Goal: Task Accomplishment & Management: Use online tool/utility

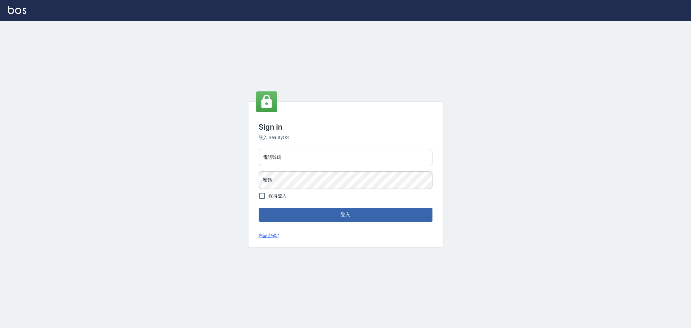
click at [360, 165] on input "電話號碼" at bounding box center [346, 157] width 174 height 17
type input "0222886821"
click at [259, 208] on button "登入" at bounding box center [346, 215] width 174 height 14
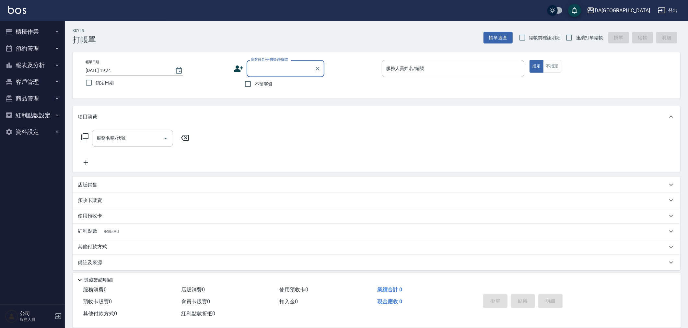
click at [255, 87] on label "不留客資" at bounding box center [257, 84] width 32 height 14
click at [255, 87] on input "不留客資" at bounding box center [248, 84] width 14 height 14
checkbox input "true"
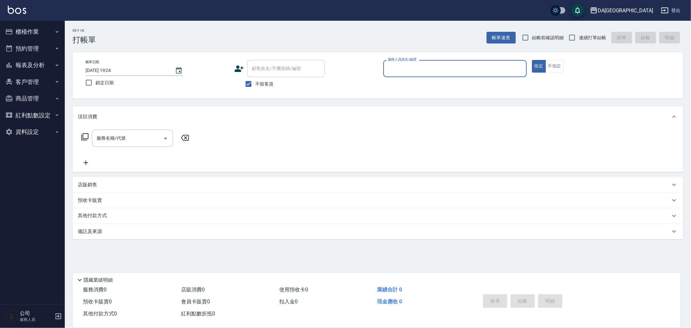
click at [591, 48] on div "Key In 打帳單 帳單速查 結帳前確認明細 連續打單結帳 掛單 結帳 明細 帳單日期 [DATE] 19:24 鎖定日期 顧客姓名/手機號碼/編號 顧客姓…" at bounding box center [378, 161] width 626 height 280
click at [588, 37] on span "連續打單結帳" at bounding box center [592, 37] width 27 height 7
click at [579, 37] on input "連續打單結帳" at bounding box center [572, 38] width 14 height 14
checkbox input "true"
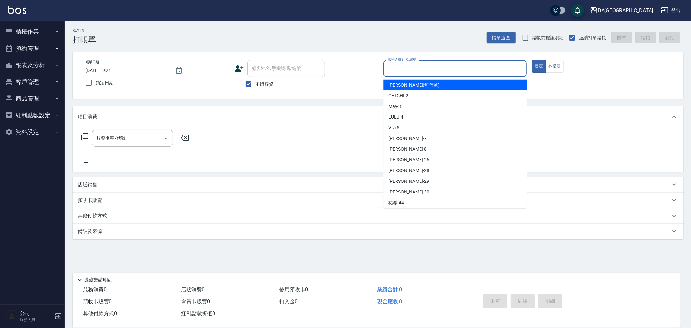
click at [455, 68] on input "服務人員姓名/編號" at bounding box center [455, 68] width 138 height 11
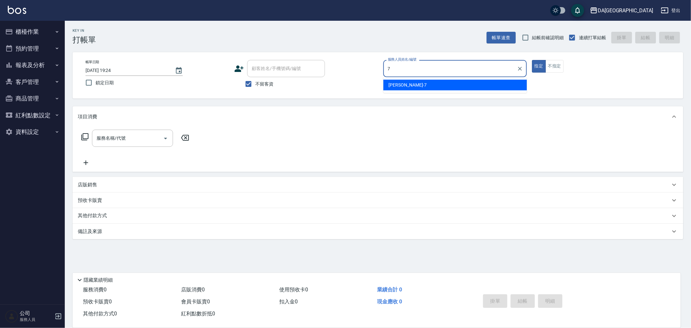
type input "Mimi-7"
type button "true"
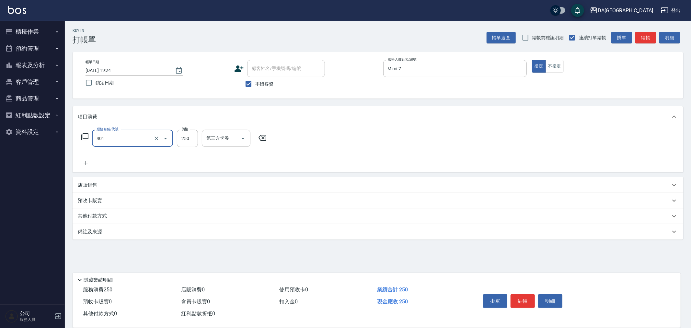
type input "剪髮(401)"
type input "200"
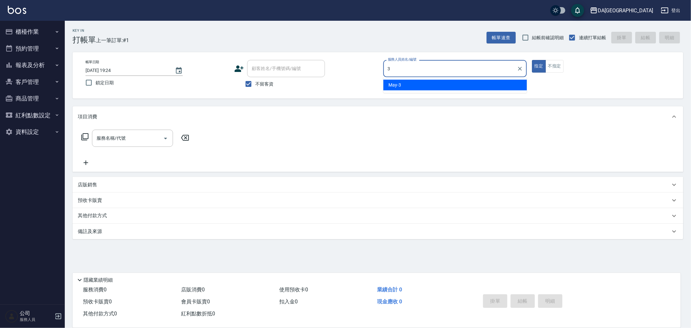
type input "May-3"
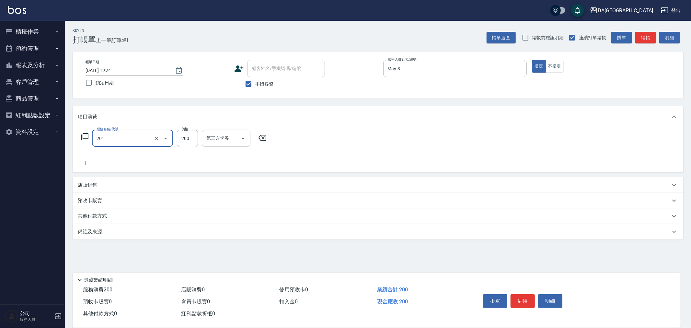
type input "洗髮(201)"
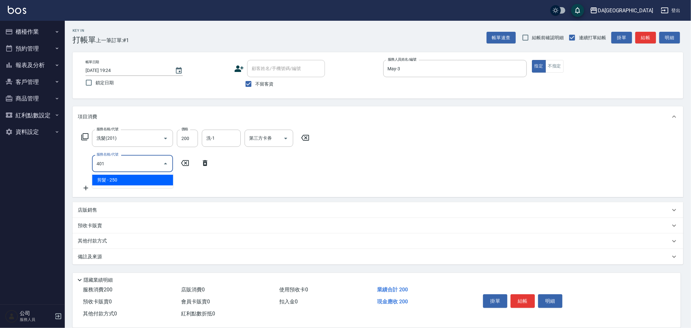
type input "剪髮(401)"
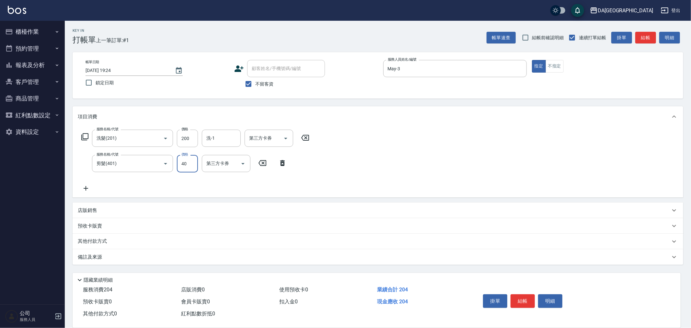
type input "400"
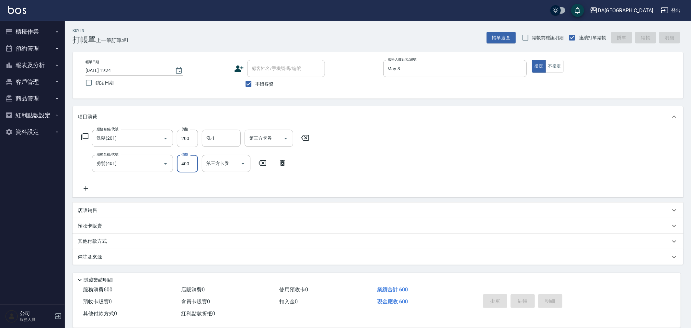
type input "[DATE] 19:25"
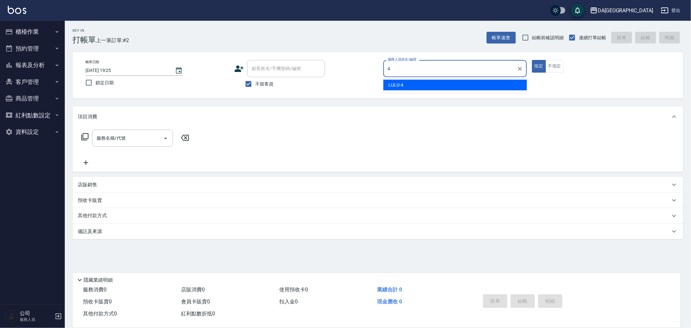
type input "LULU-4"
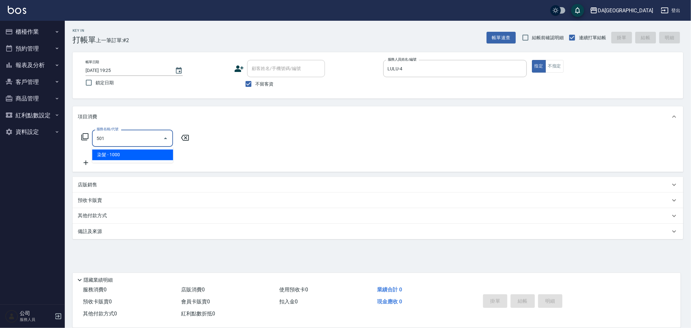
type input "染髮(501)"
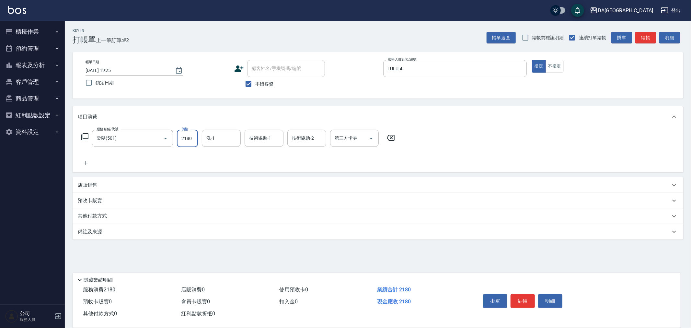
type input "2180"
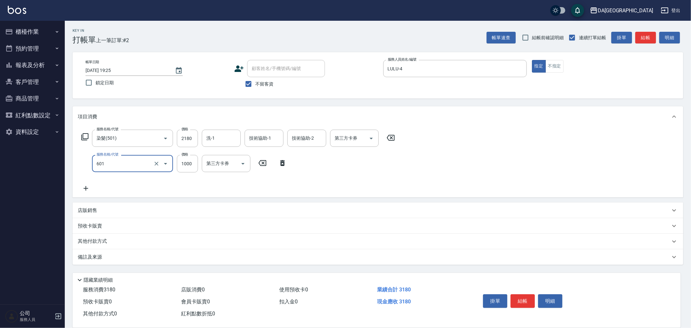
type input "自備護髮(1000上)(601)"
type input "1440"
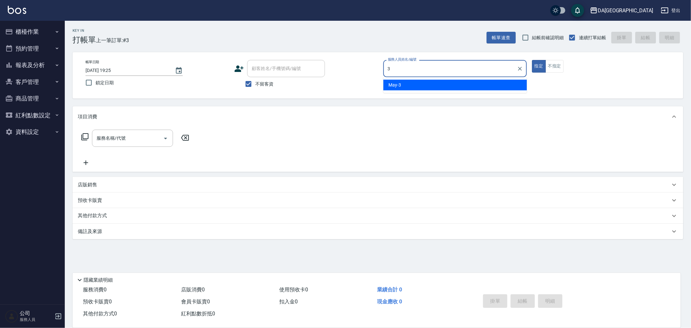
type input "May-3"
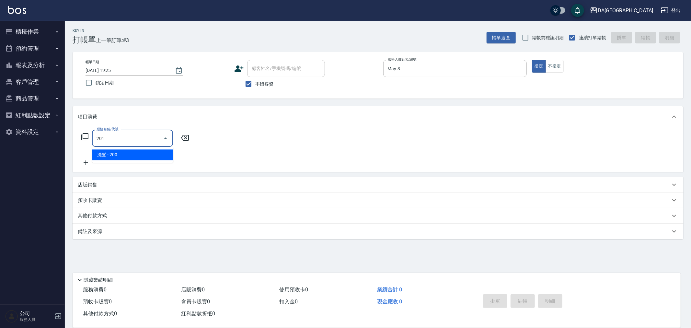
type input "洗髮(201)"
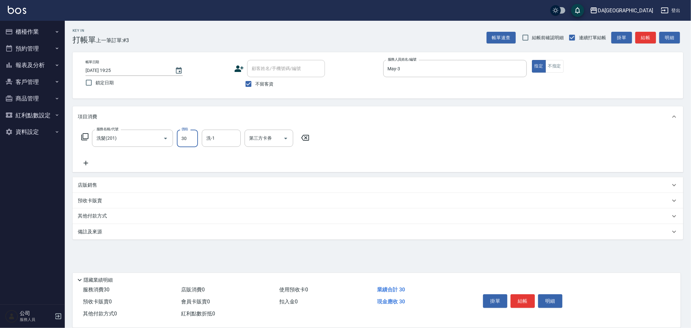
type input "300"
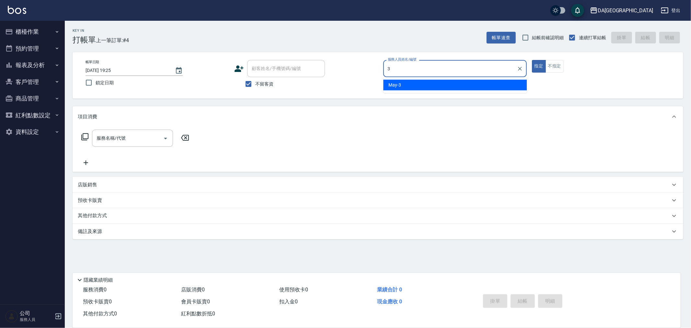
type input "May-3"
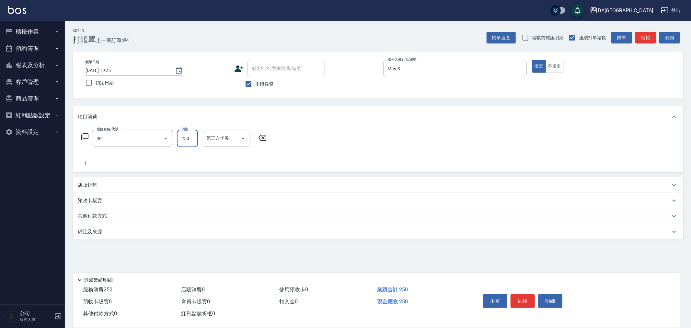
type input "剪髮(401)"
type input "100"
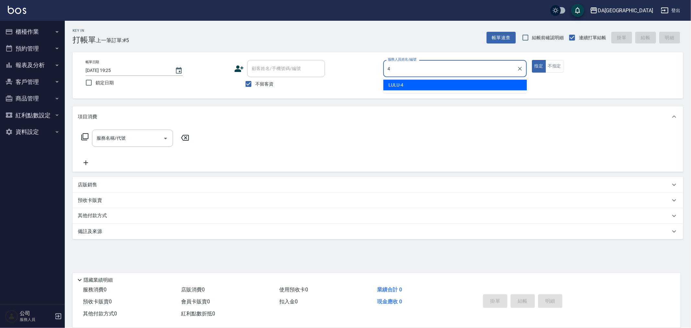
type input "LULU-4"
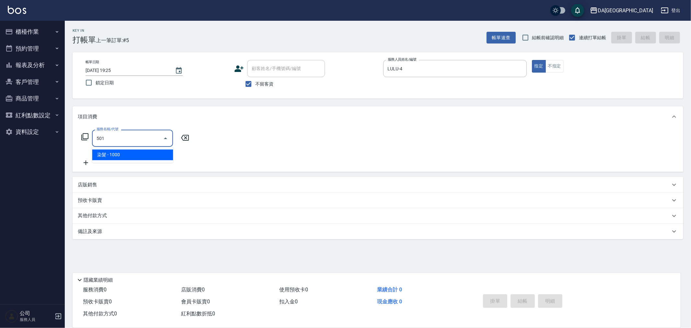
type input "染髮(501)"
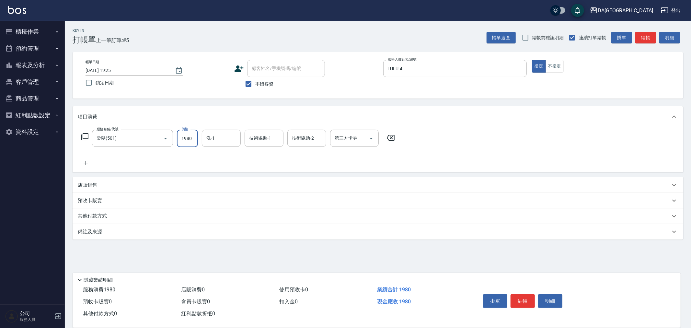
type input "1980"
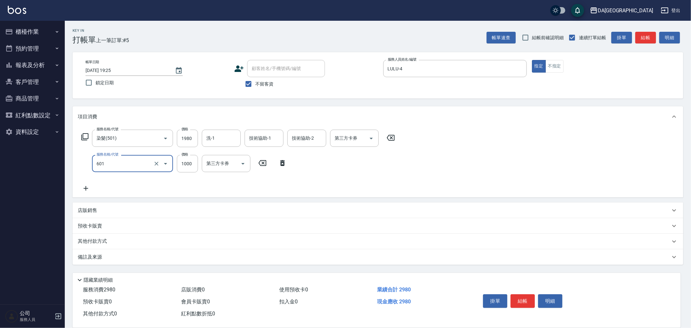
type input "自備護髮(1000上)(601)"
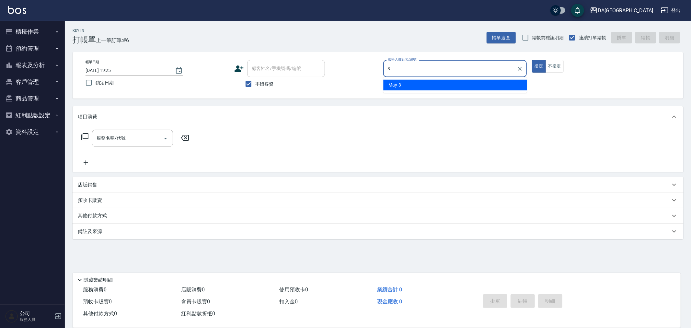
type input "May-3"
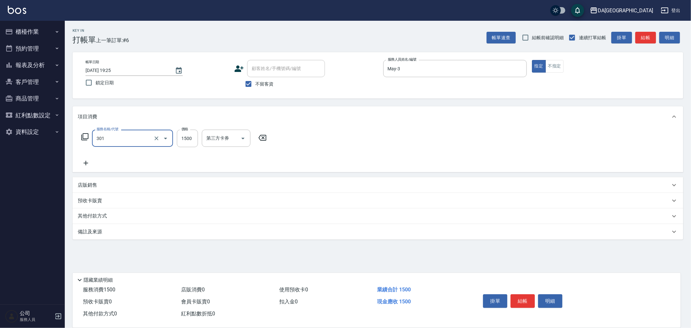
type input "燙髮(301)"
type input "1499"
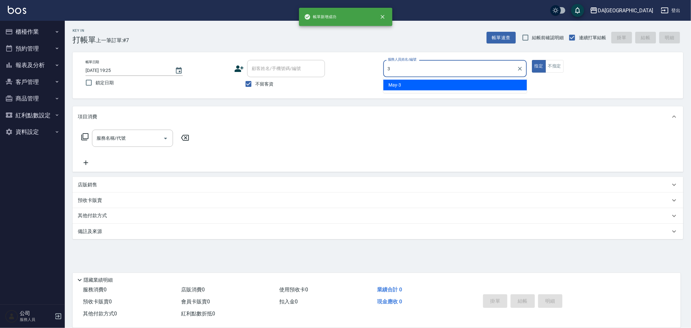
type input "May-3"
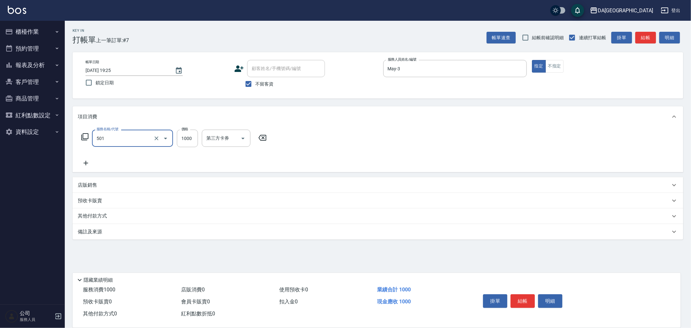
type input "染髮(501)"
type input "2000"
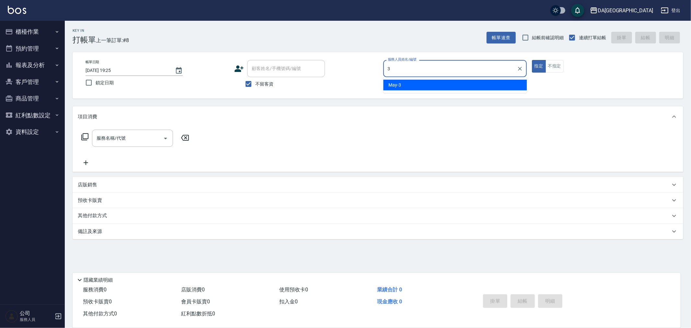
type input "May-3"
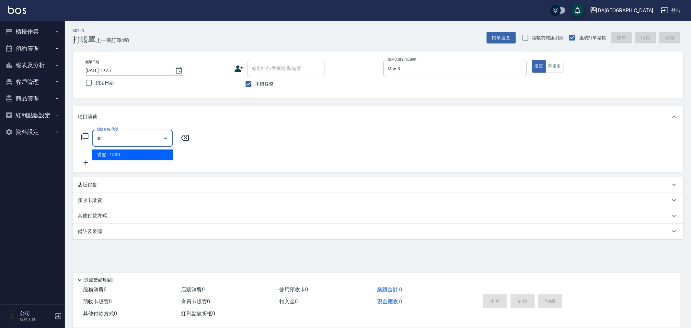
type input "燙髮(301)"
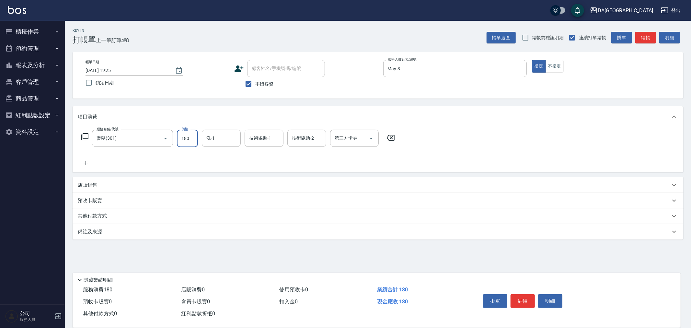
type input "1800"
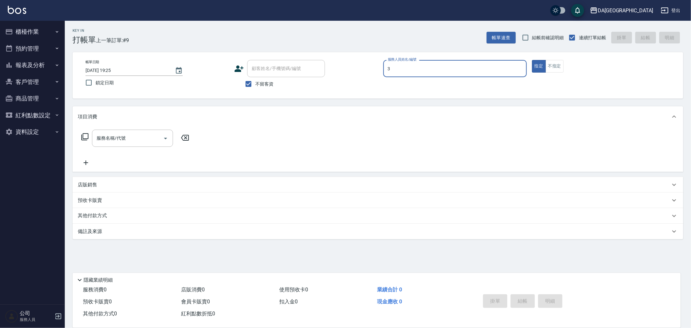
type input "May-3"
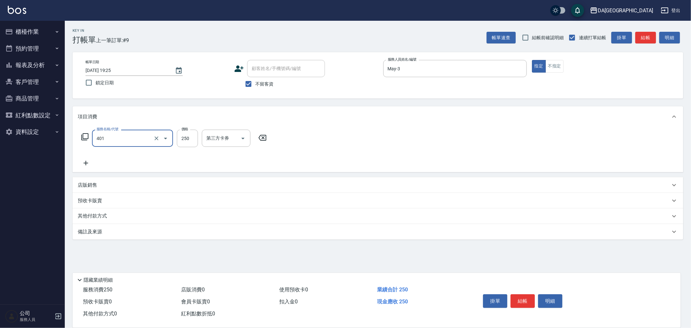
type input "剪髮(401)"
type input "100"
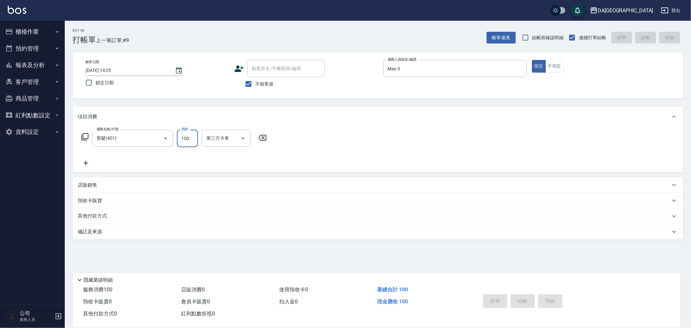
type input "[DATE] 19:26"
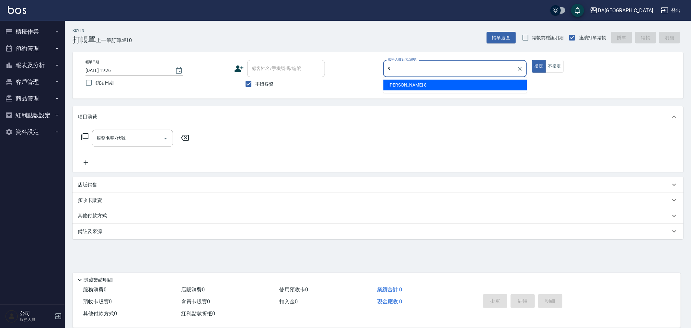
type input "[PERSON_NAME]-8"
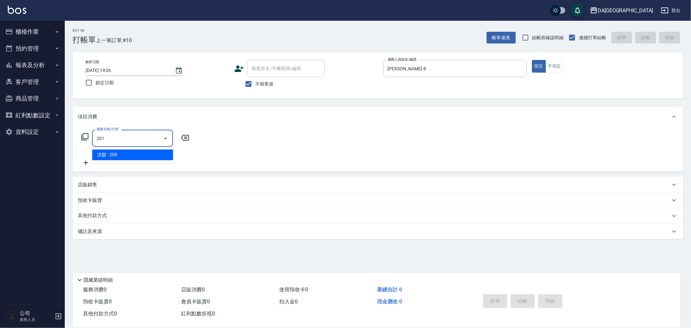
type input "洗髮(201)"
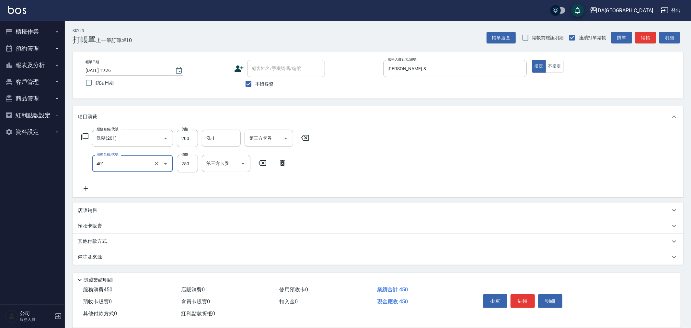
type input "剪髮(401)"
type input "400"
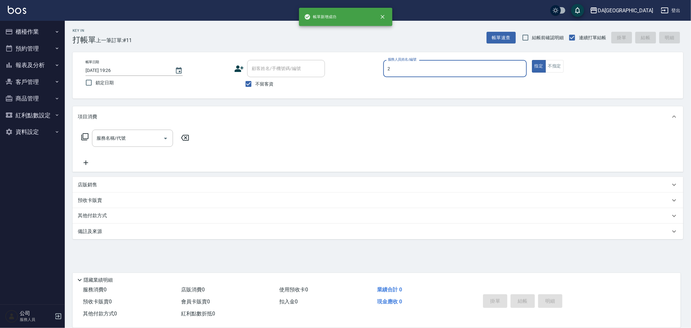
type input "CHI CHI-2"
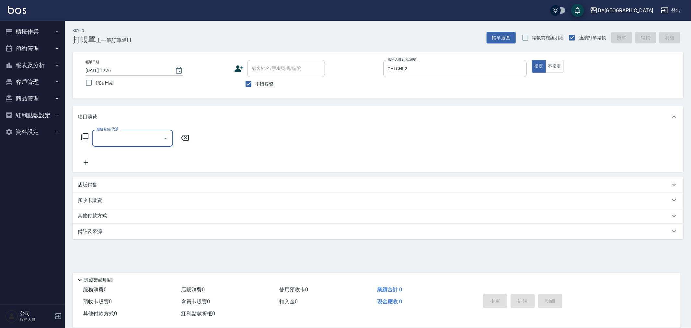
click at [88, 179] on div "店販銷售" at bounding box center [378, 185] width 610 height 16
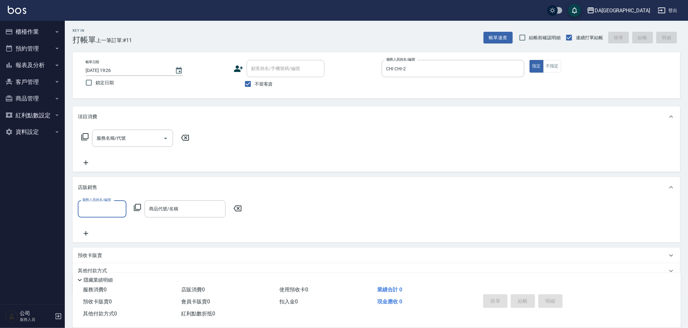
click at [108, 199] on label "服務人員姓名/編號" at bounding box center [96, 199] width 29 height 5
click at [108, 203] on input "服務人員姓名/編號" at bounding box center [102, 208] width 43 height 11
click at [105, 205] on input "服務人員姓名/編號" at bounding box center [102, 208] width 43 height 11
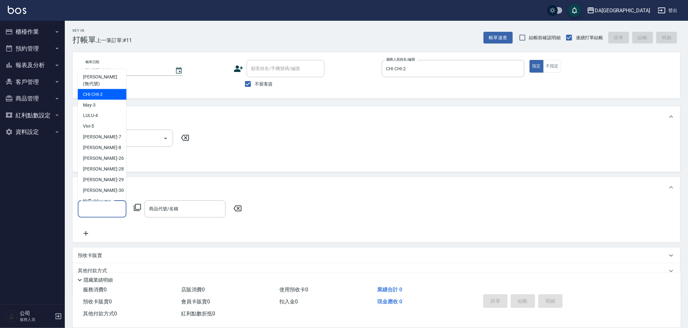
click at [115, 89] on div "CHI CHI -2" at bounding box center [102, 94] width 49 height 11
type input "CHI CHI-2"
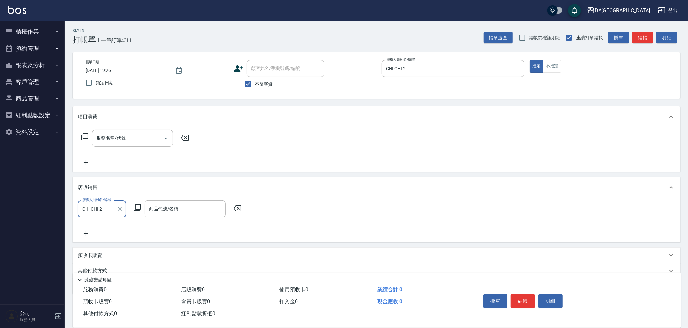
click at [135, 206] on icon at bounding box center [137, 207] width 7 height 7
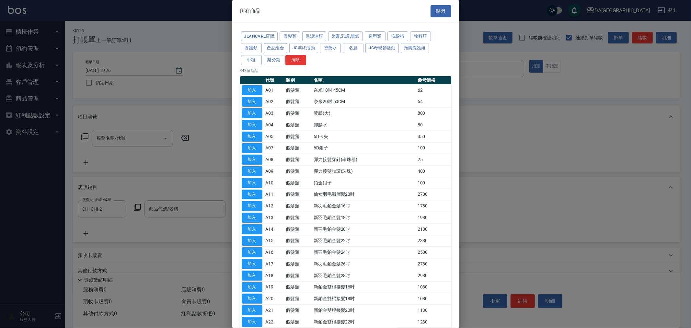
click at [284, 46] on button "產品組合" at bounding box center [276, 48] width 24 height 10
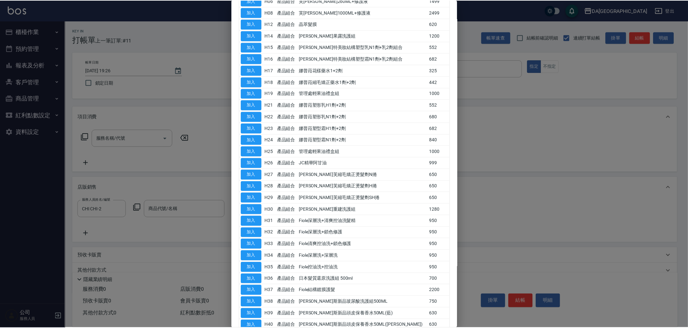
scroll to position [222, 0]
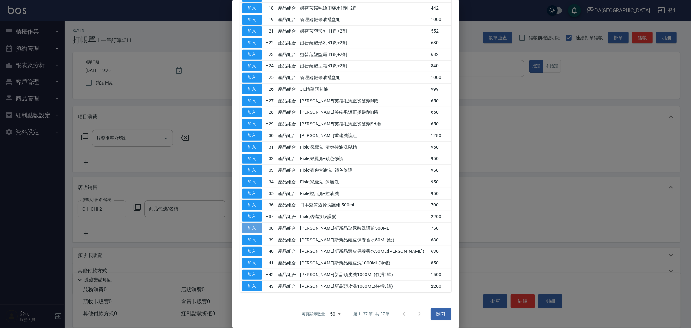
click at [258, 229] on button "加入" at bounding box center [252, 228] width 21 height 10
type input "[PERSON_NAME]斯新品玻尿酸洗護組500ML"
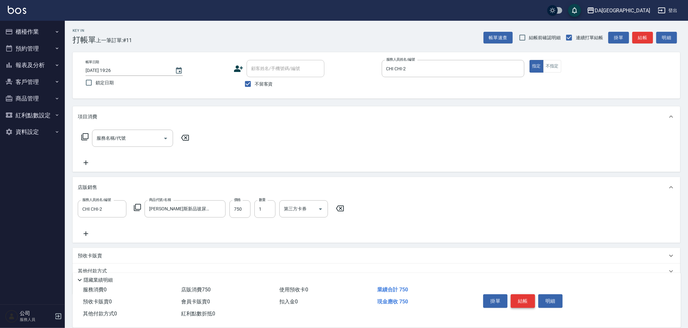
click at [521, 294] on button "結帳" at bounding box center [522, 301] width 24 height 14
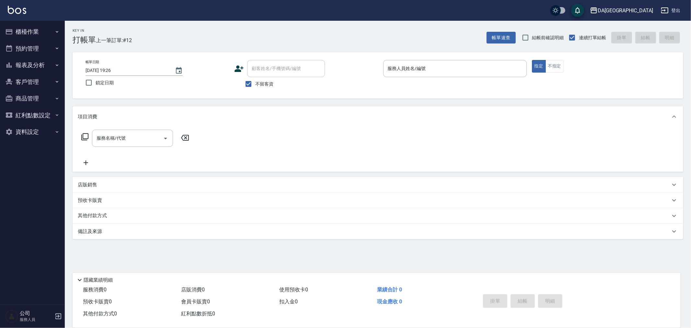
drag, startPoint x: 571, startPoint y: 172, endPoint x: 561, endPoint y: 211, distance: 39.4
click at [565, 199] on div "項目消費 服務名稱/代號 服務名稱/代號 店販銷售 服務人員姓名/編號 服務人員姓名/編號 商品代號/名稱 商品代號/名稱 預收卡販賣 卡券名稱/代號 卡券名…" at bounding box center [378, 172] width 610 height 133
drag, startPoint x: 561, startPoint y: 211, endPoint x: 424, endPoint y: 77, distance: 191.0
click at [423, 80] on p at bounding box center [454, 80] width 143 height 7
click at [425, 75] on div "服務人員姓名/編號" at bounding box center [454, 68] width 143 height 17
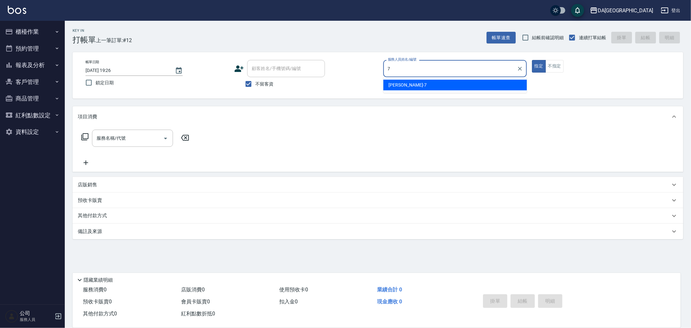
type input "Mimi-7"
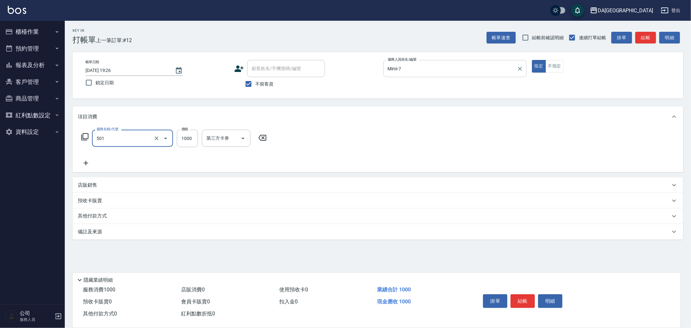
type input "染髮(501)"
type input "2480"
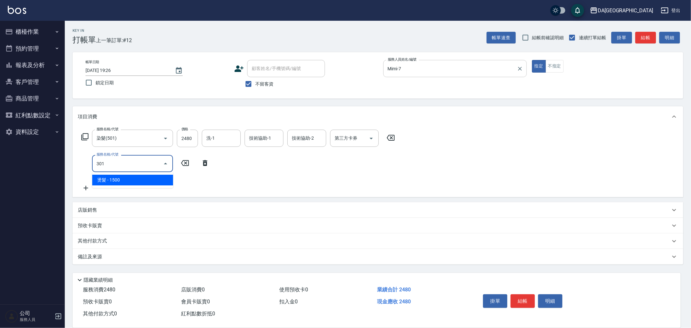
type input "燙髮(301)"
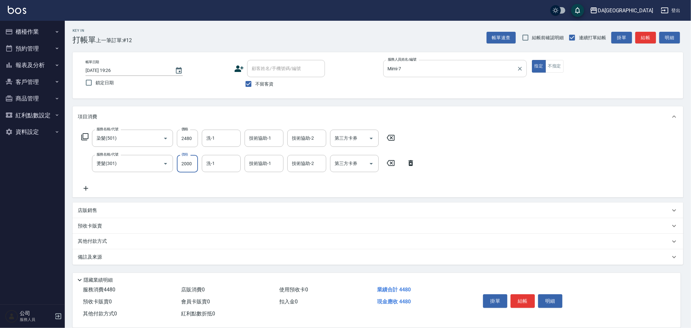
type input "2000"
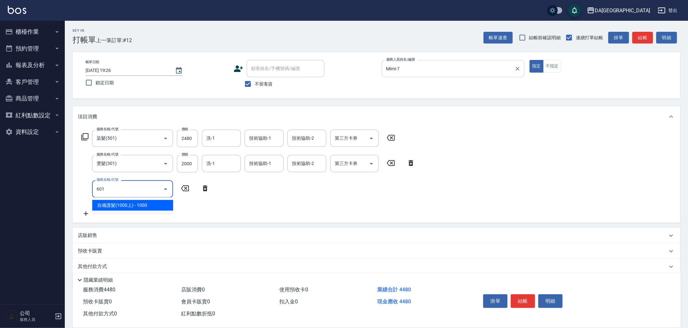
type input "自備護髮(1000上)(601)"
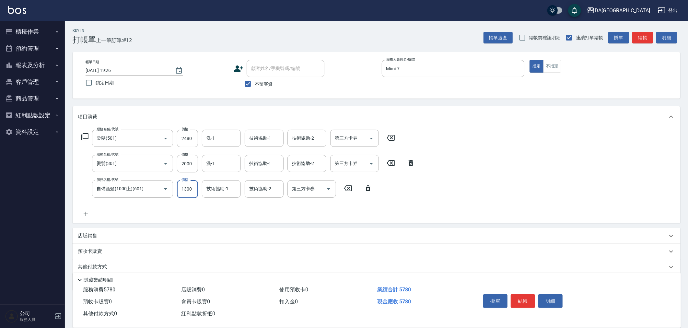
type input "1300"
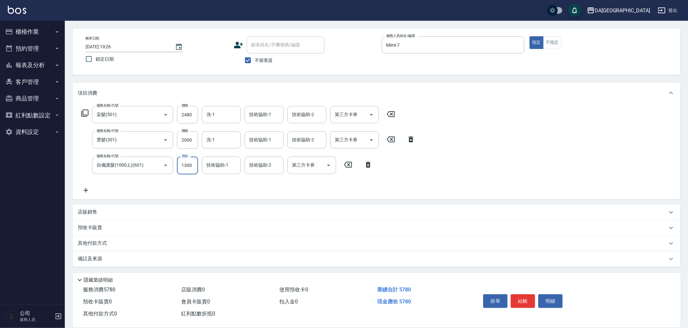
drag, startPoint x: 93, startPoint y: 245, endPoint x: 98, endPoint y: 247, distance: 5.2
click at [93, 245] on p "其他付款方式" at bounding box center [94, 243] width 32 height 7
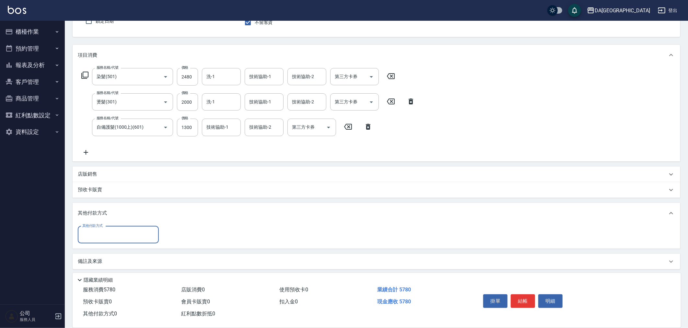
scroll to position [63, 0]
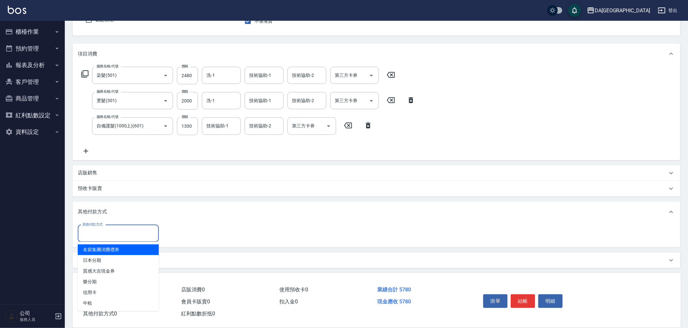
click at [104, 233] on input "其他付款方式" at bounding box center [118, 233] width 75 height 11
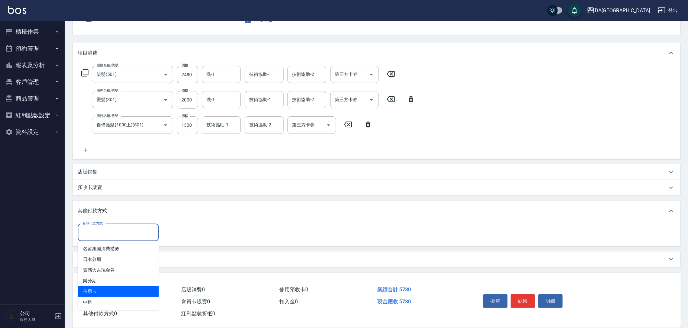
click at [111, 286] on span "信用卡" at bounding box center [118, 291] width 81 height 11
type input "信用卡"
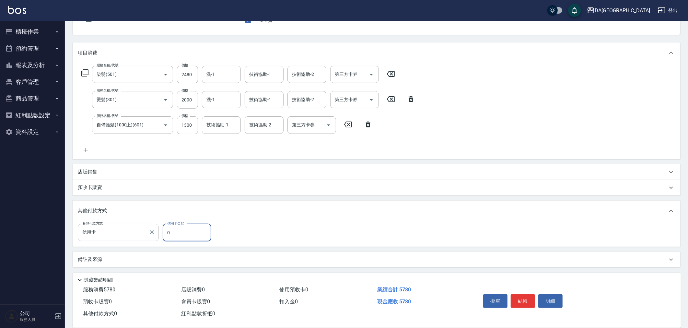
drag, startPoint x: 151, startPoint y: 235, endPoint x: 135, endPoint y: 238, distance: 16.0
click at [136, 238] on div "其他付款方式 信用卡 其他付款方式 信用卡金額 0 信用卡金額" at bounding box center [146, 232] width 137 height 17
type input "5780"
click at [530, 295] on button "結帳" at bounding box center [522, 301] width 24 height 14
type input "[DATE] 19:51"
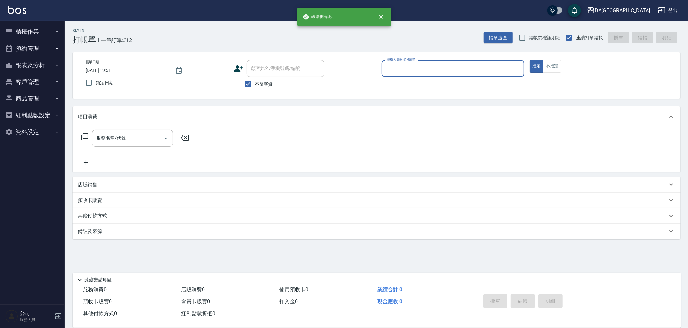
scroll to position [0, 0]
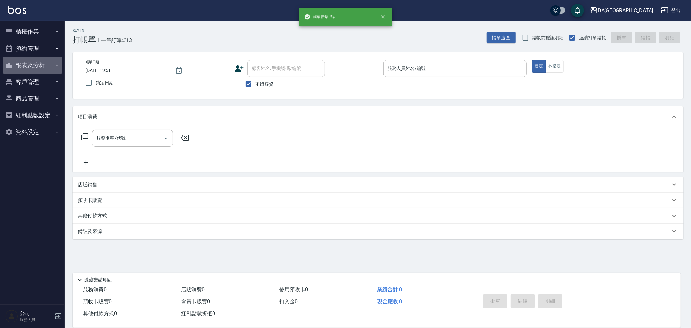
click at [37, 65] on button "報表及分析" at bounding box center [33, 65] width 60 height 17
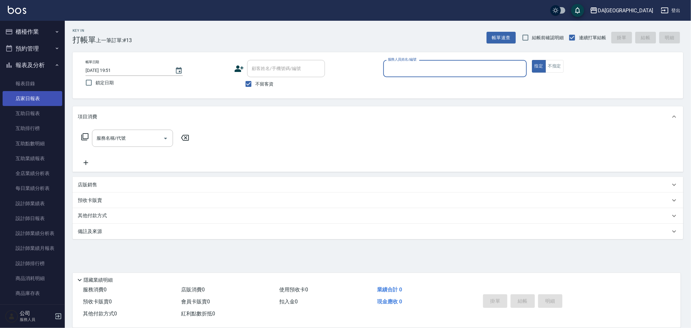
click at [36, 91] on link "店家日報表" at bounding box center [33, 98] width 60 height 15
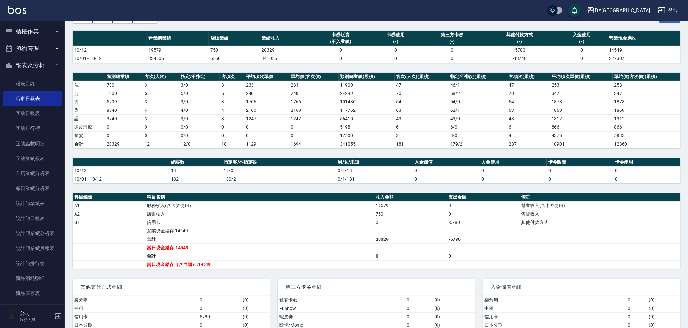
scroll to position [4, 0]
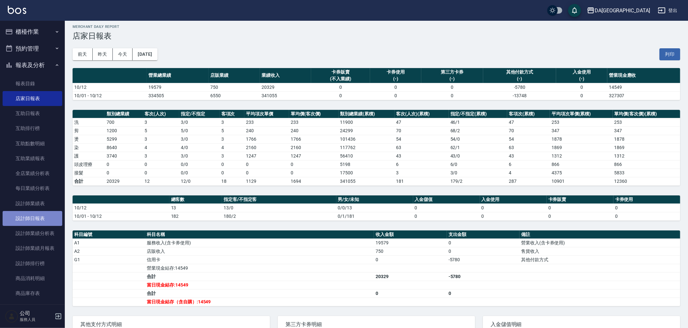
click at [41, 214] on link "設計師日報表" at bounding box center [33, 218] width 60 height 15
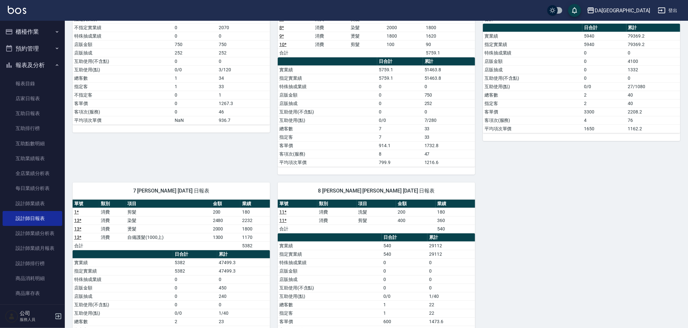
scroll to position [164, 0]
